Goal: Task Accomplishment & Management: Complete application form

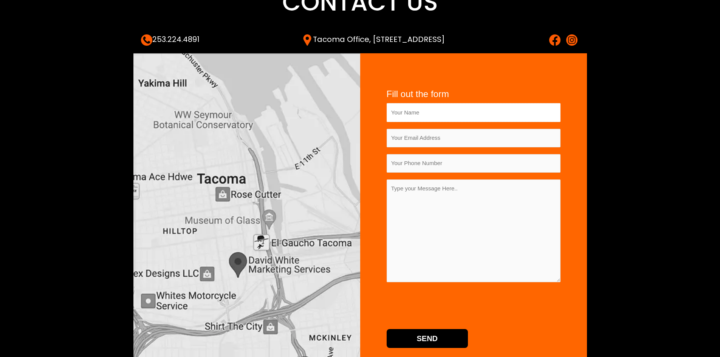
click at [428, 115] on input "Contact form" at bounding box center [474, 112] width 174 height 19
type input "[PERSON_NAME]"
type input "[PERSON_NAME][EMAIL_ADDRESS][DOMAIN_NAME]"
type input "2172756081"
click at [424, 215] on textarea "Contact form" at bounding box center [474, 231] width 174 height 103
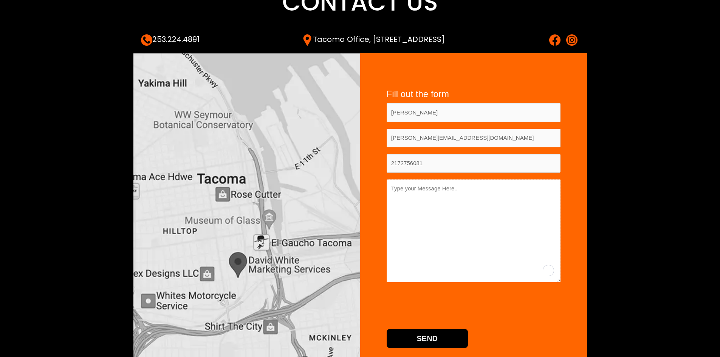
paste textarea "Hi, We work with business owners and professionals who need a reliable Virtual …"
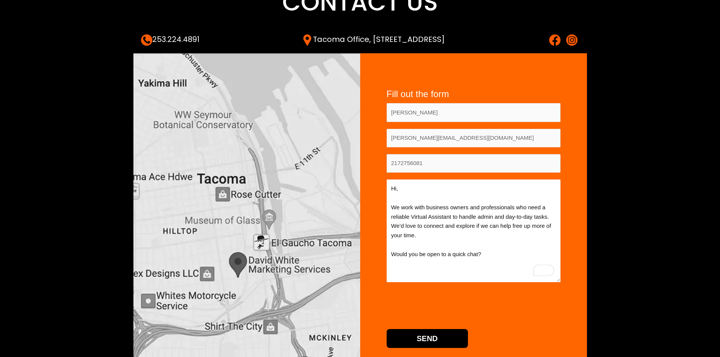
type textarea "Hi, We work with business owners and professionals who need a reliable Virtual …"
click at [414, 340] on input "Send" at bounding box center [428, 338] width 82 height 19
click at [422, 340] on input "Send" at bounding box center [428, 338] width 82 height 19
